Goal: Complete application form: Complete application form

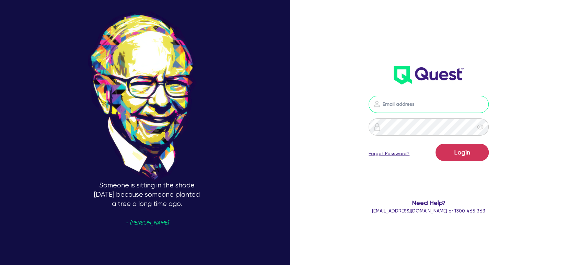
type input "[EMAIL_ADDRESS][PERSON_NAME][DOMAIN_NAME]"
click at [458, 159] on button "Login" at bounding box center [462, 152] width 53 height 17
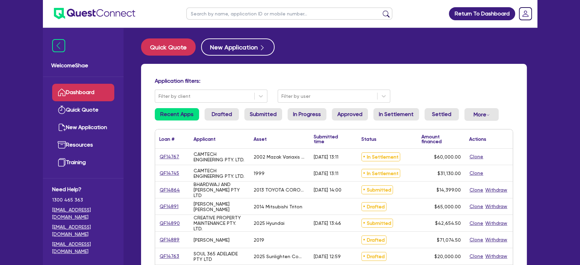
click at [253, 15] on input "text" at bounding box center [289, 14] width 206 height 12
type input "[PERSON_NAME]"
click at [381, 10] on button "submit" at bounding box center [386, 15] width 11 height 10
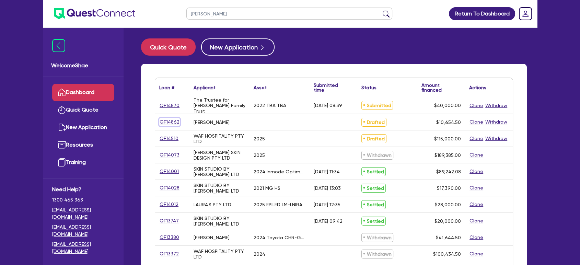
click at [170, 123] on link "QF14862" at bounding box center [169, 122] width 21 height 8
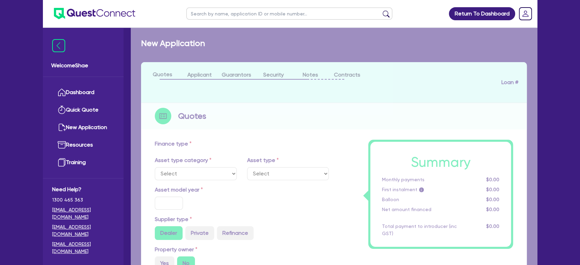
type input "10,000"
type input "5"
type input "532.73"
type input "17.95"
type input "1,200"
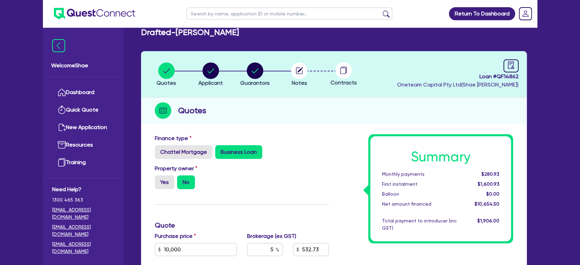
scroll to position [8, 0]
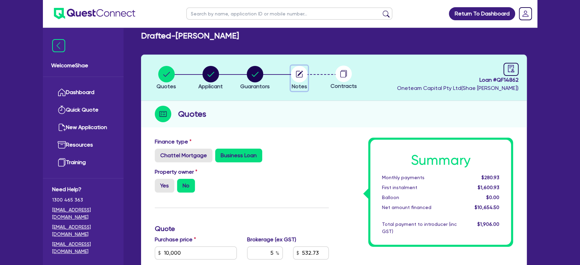
click at [301, 76] on circle "button" at bounding box center [299, 74] width 16 height 16
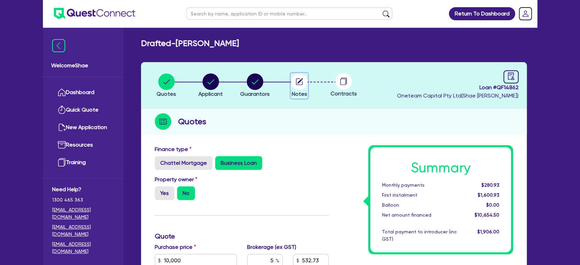
select select "Other"
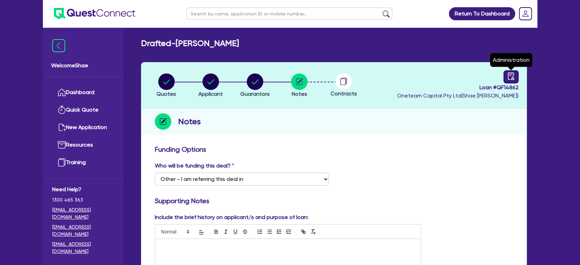
click at [511, 77] on icon "audit" at bounding box center [511, 76] width 8 height 8
select select "DRAFTED_NEW"
select select "Other"
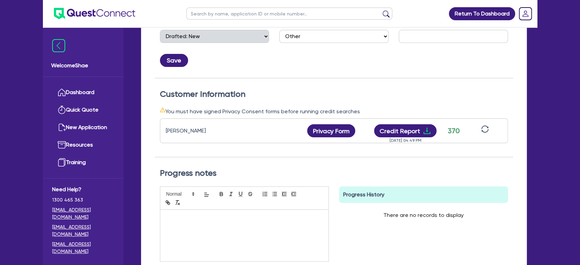
scroll to position [146, 0]
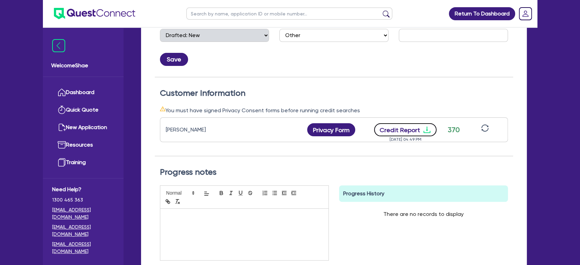
click at [409, 130] on button "Credit Report" at bounding box center [405, 129] width 63 height 13
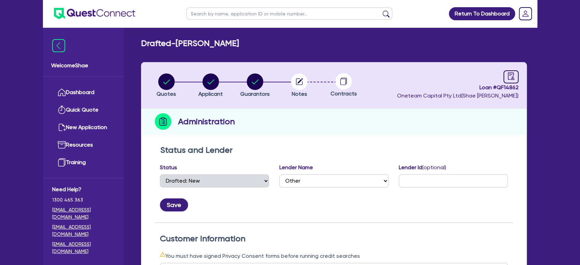
click at [507, 88] on span "Loan # QF14862" at bounding box center [457, 87] width 121 height 8
copy span "QF14862"
click at [507, 88] on span "Loan # QF14862" at bounding box center [457, 87] width 121 height 8
click at [250, 90] on button "Guarantors" at bounding box center [255, 85] width 30 height 25
select select "MISS"
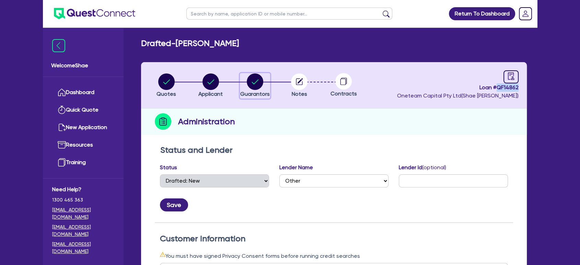
select select "[GEOGRAPHIC_DATA]"
select select "DE_FACTO"
select select "HOUSEHOLD_PERSONAL"
select select "CASH"
select select "VEHICLE"
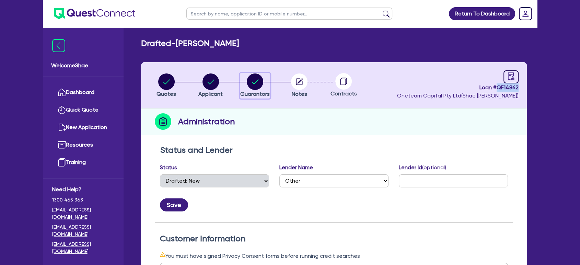
select select "EQUIPMENT"
select select "PERSONAL_LOAN"
select select "CREDIT_CARD"
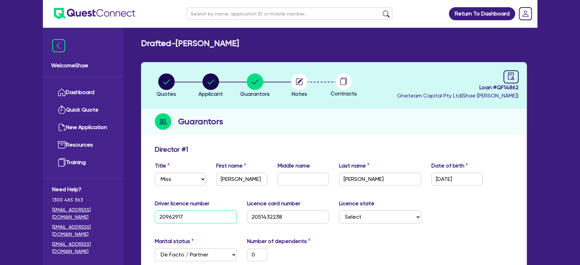
click at [164, 213] on input "20962917" at bounding box center [196, 216] width 82 height 13
click at [453, 184] on input "[DATE]" at bounding box center [456, 179] width 51 height 13
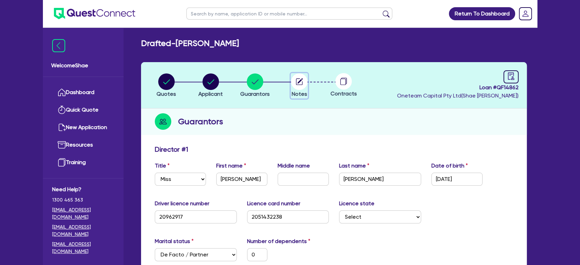
click at [302, 77] on circle "button" at bounding box center [299, 81] width 16 height 16
select select "Other"
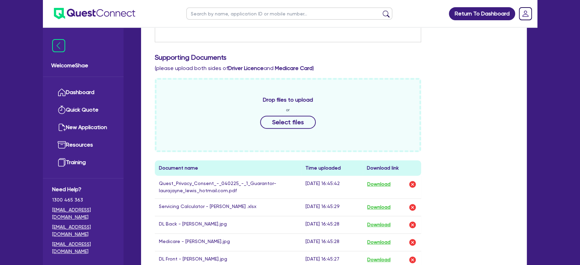
scroll to position [256, 0]
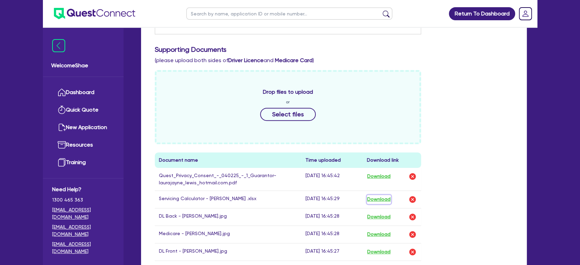
click at [386, 199] on button "Download" at bounding box center [379, 199] width 24 height 9
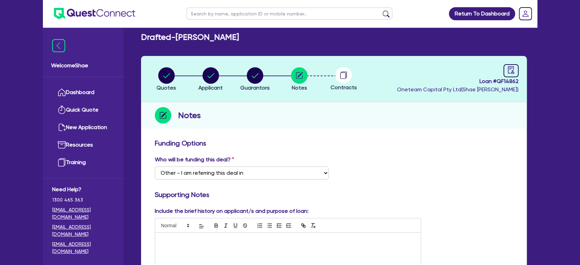
scroll to position [0, 0]
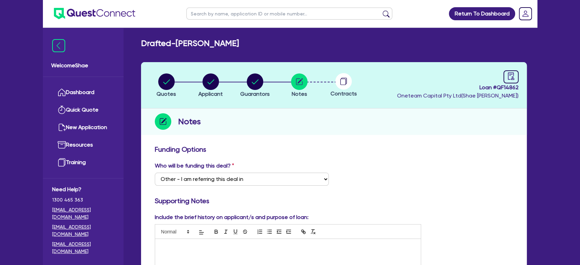
click at [212, 15] on input "text" at bounding box center [289, 14] width 206 height 12
type input "[PERSON_NAME]"
click button "submit" at bounding box center [386, 15] width 11 height 10
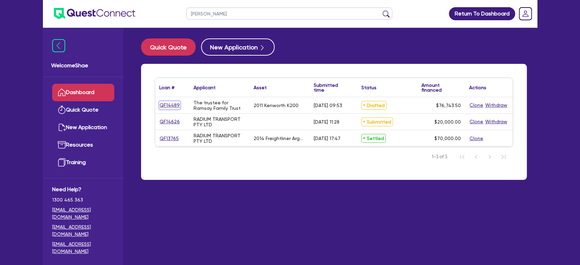
click at [174, 105] on link "QF14489" at bounding box center [169, 105] width 21 height 8
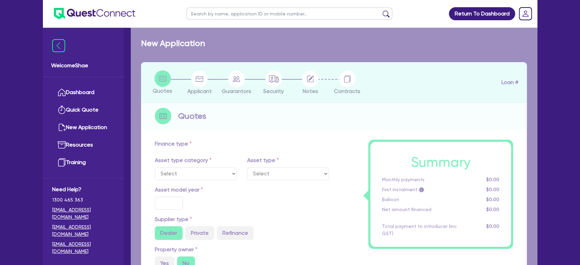
select select "PRIMARY_ASSETS"
type input "2011"
radio input "false"
radio input "true"
type input "75,000"
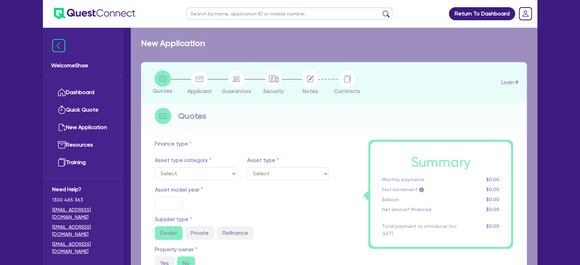
type input "8"
type input "6,139.48"
type input "10"
type input "990"
select select "HEAVY_TRUCKS"
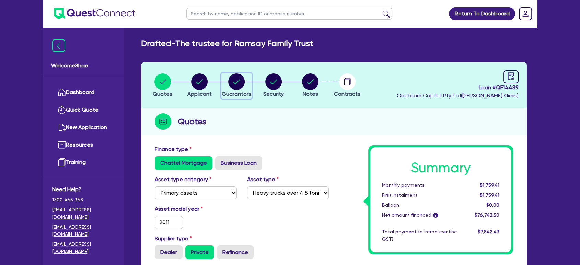
click at [236, 85] on circle "button" at bounding box center [236, 81] width 16 height 16
select select "MR"
select select "QLD"
select select "MARRIED"
select select "CASH"
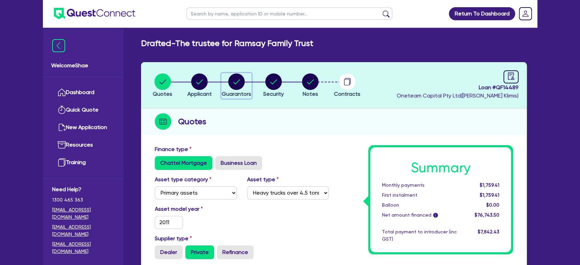
select select "VEHICLE"
select select "HOUSEHOLD_PERSONAL"
select select "EQUIPMENT"
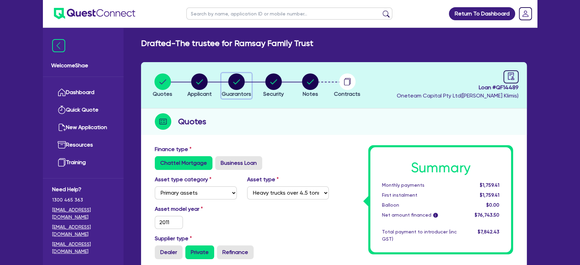
select select "VEHICLE_LOAN"
select select "CREDIT_CARD"
select select "MRS"
select select "QLD"
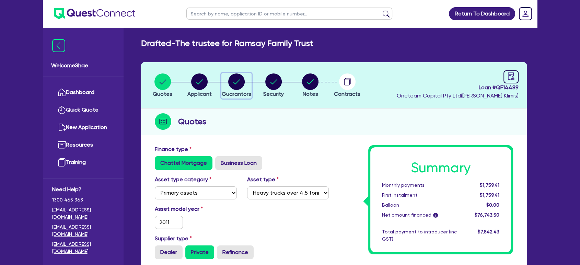
select select "MARRIED"
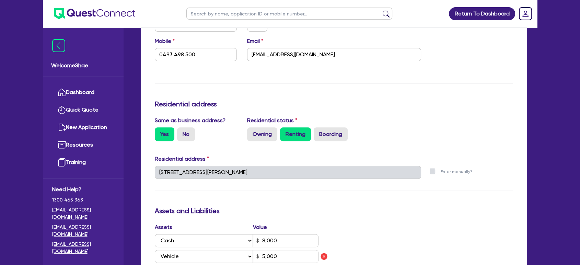
scroll to position [230, 0]
click at [205, 14] on input "text" at bounding box center [289, 14] width 206 height 12
type input "[PERSON_NAME]"
click button "submit" at bounding box center [386, 15] width 11 height 10
